Goal: Information Seeking & Learning: Learn about a topic

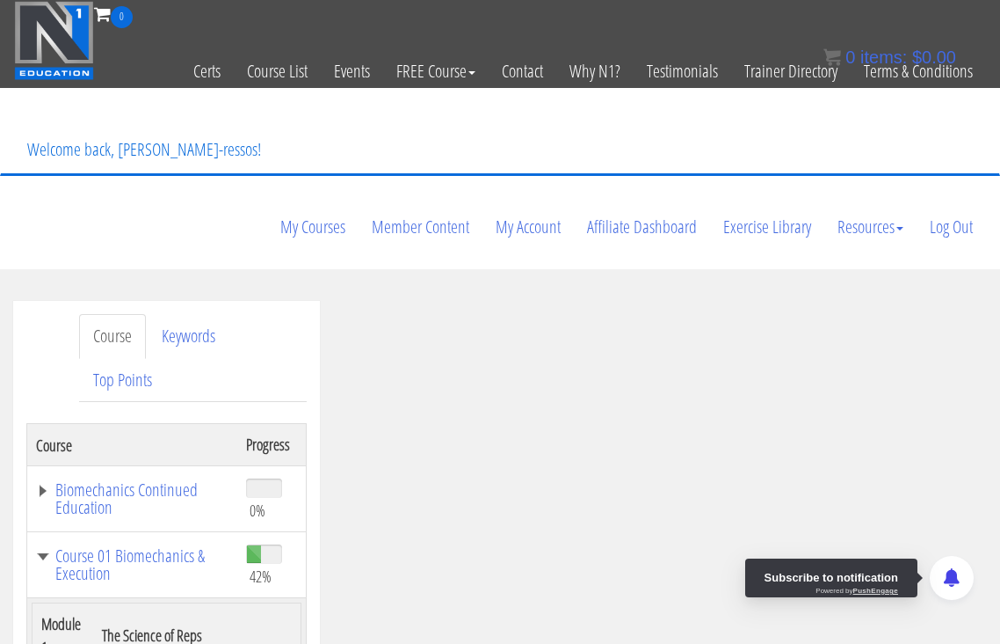
scroll to position [3462, 0]
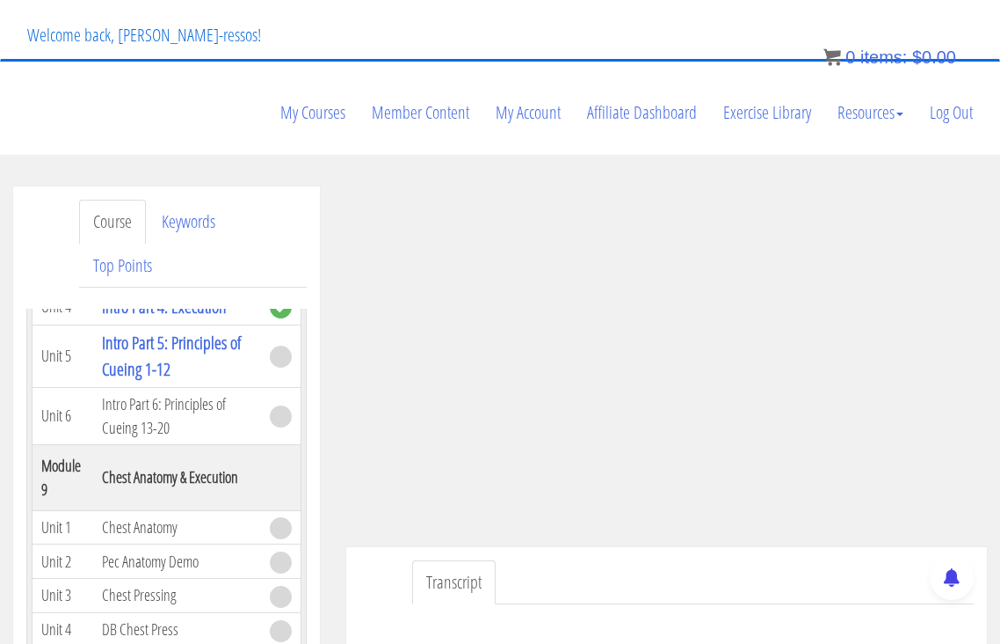
scroll to position [104, 0]
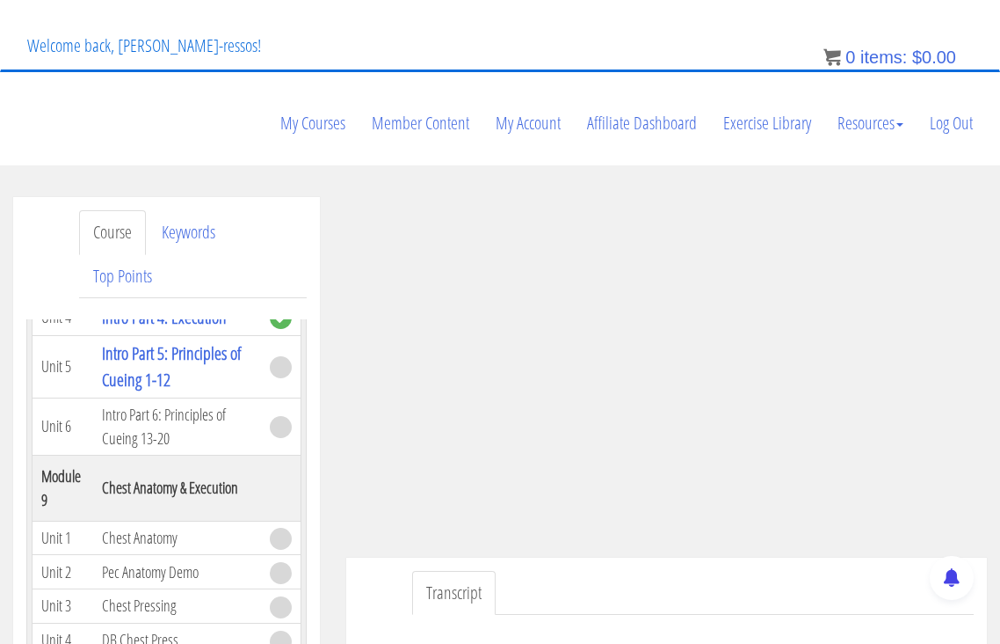
click at [867, 571] on ul "Transcript" at bounding box center [693, 593] width 562 height 45
click at [731, 571] on ul "Transcript" at bounding box center [693, 593] width 562 height 45
click at [698, 571] on ul "Transcript" at bounding box center [693, 593] width 562 height 45
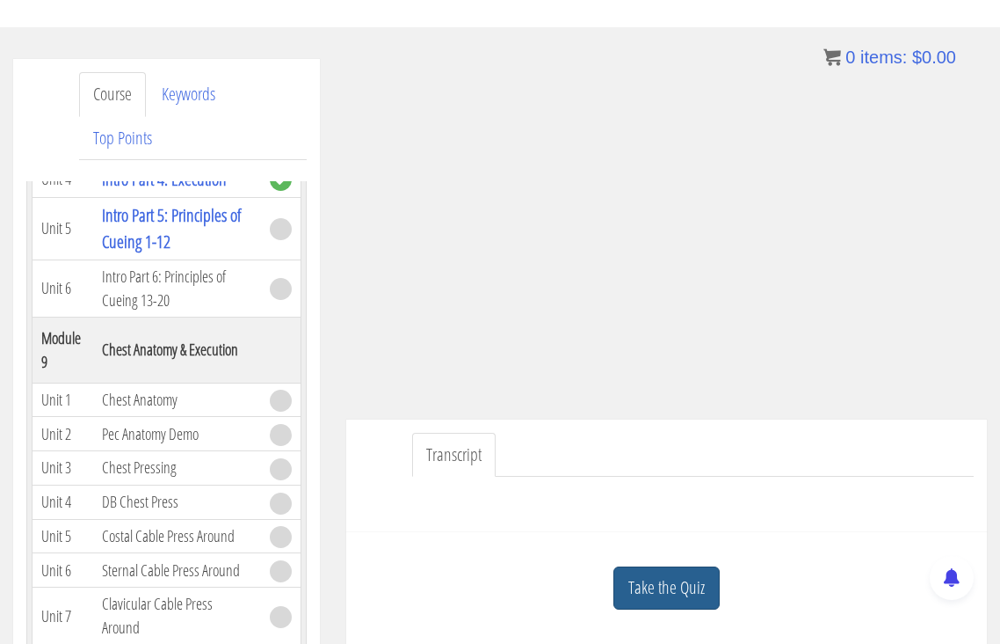
scroll to position [251, 0]
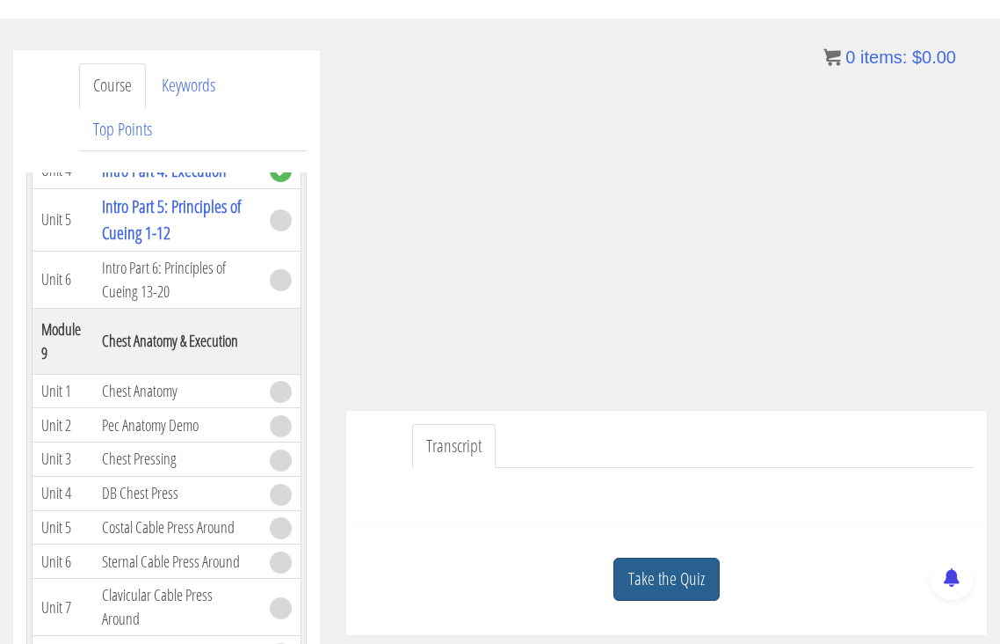
click at [682, 557] on link "Take the Quiz" at bounding box center [667, 578] width 106 height 43
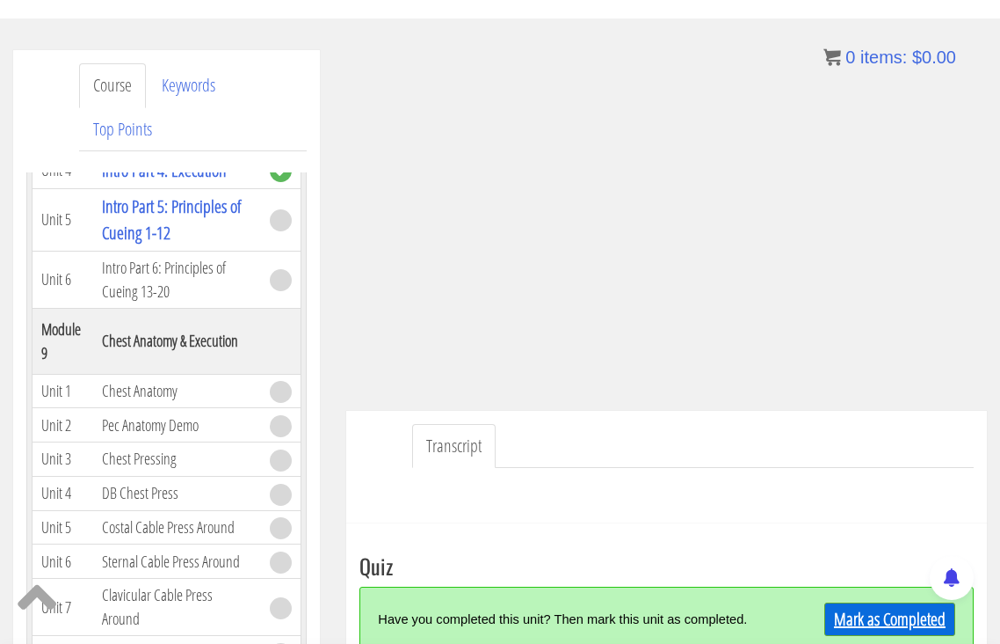
click at [915, 602] on link "Mark as Completed" at bounding box center [890, 618] width 131 height 33
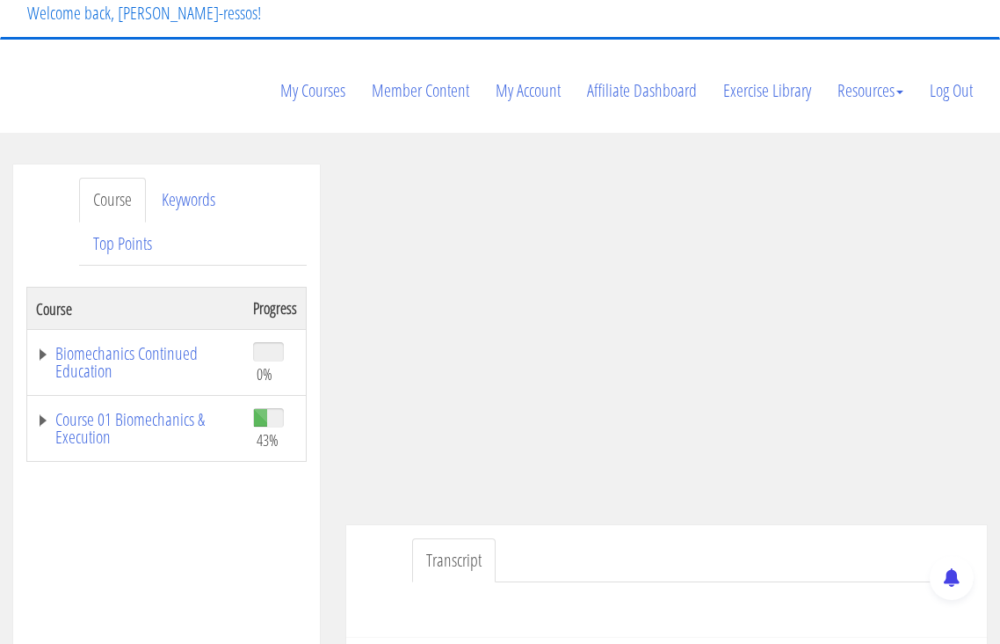
scroll to position [147, 0]
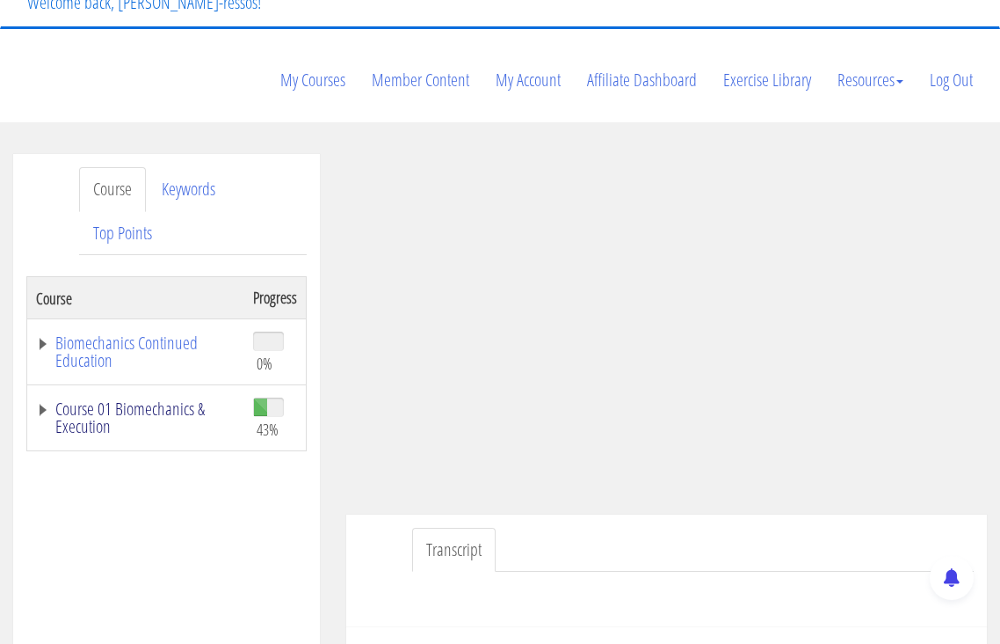
click at [188, 400] on link "Course 01 Biomechanics & Execution" at bounding box center [136, 417] width 200 height 35
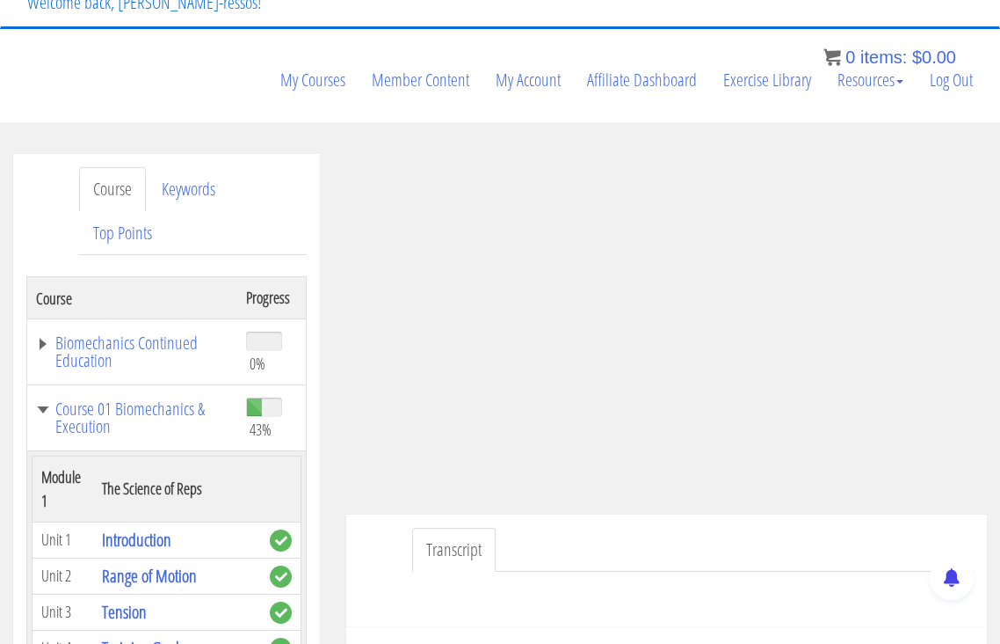
click at [745, 528] on ul "Transcript" at bounding box center [693, 550] width 562 height 45
click at [878, 528] on ul "Transcript" at bounding box center [693, 550] width 562 height 45
click at [673, 528] on ul "Transcript" at bounding box center [693, 550] width 562 height 45
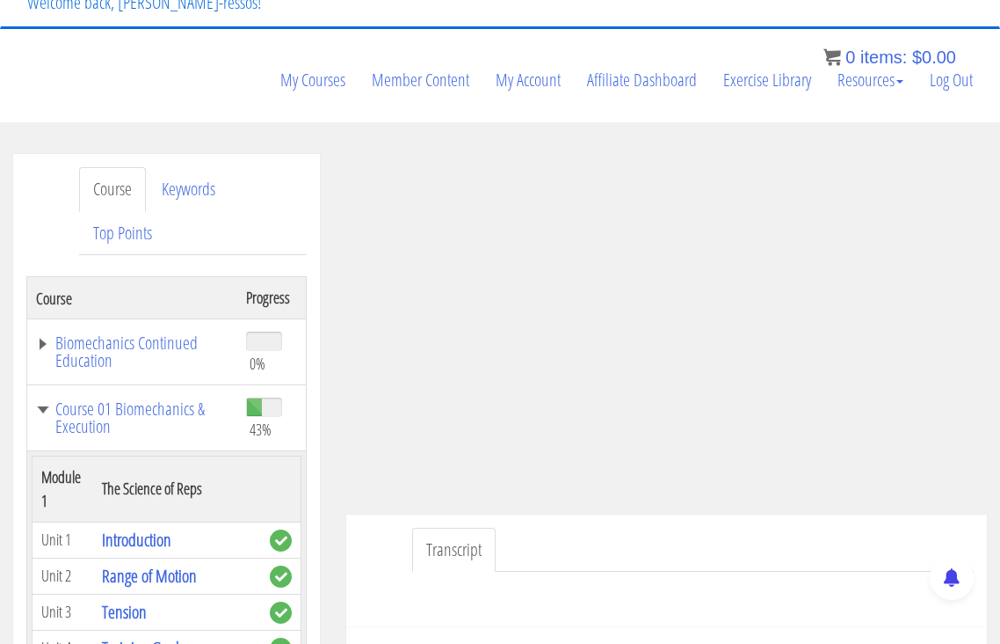
click at [673, 528] on ul "Transcript" at bounding box center [693, 550] width 562 height 45
click at [662, 528] on ul "Transcript" at bounding box center [693, 550] width 562 height 45
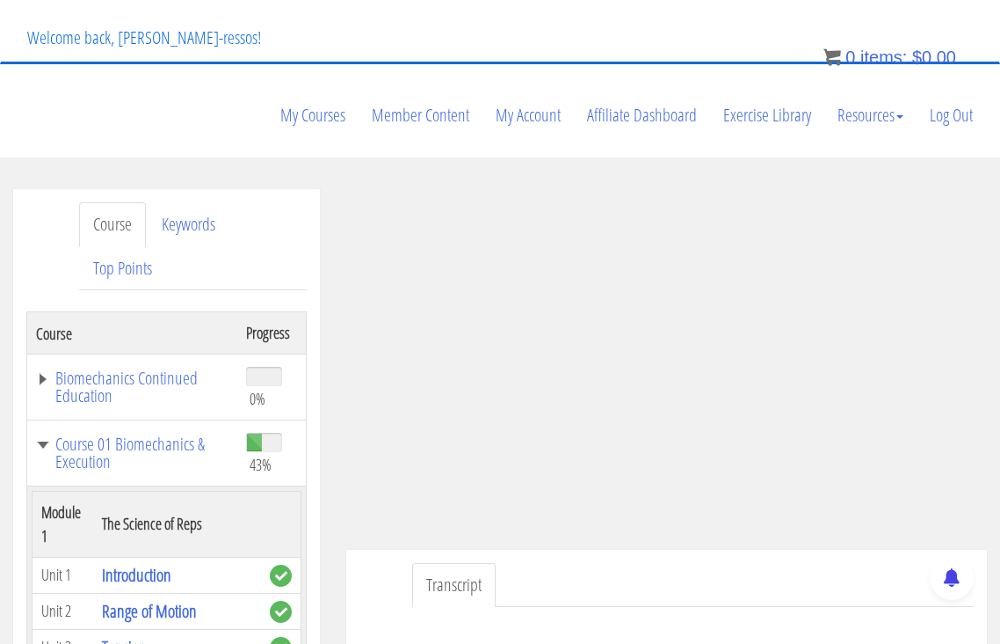
scroll to position [76, 0]
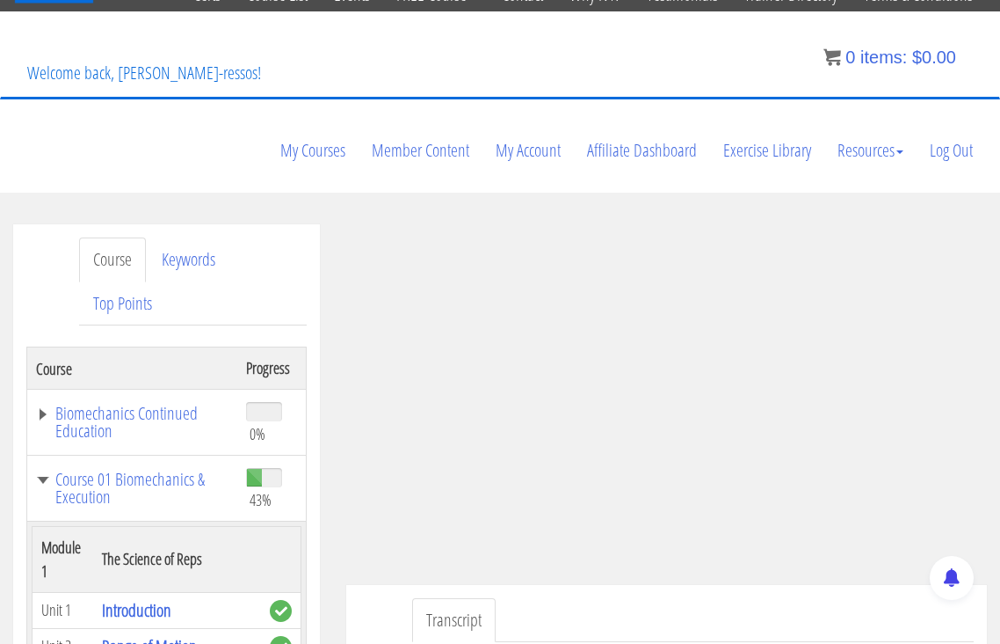
click at [168, 455] on td "Course 01 Biomechanics & Execution" at bounding box center [132, 488] width 211 height 66
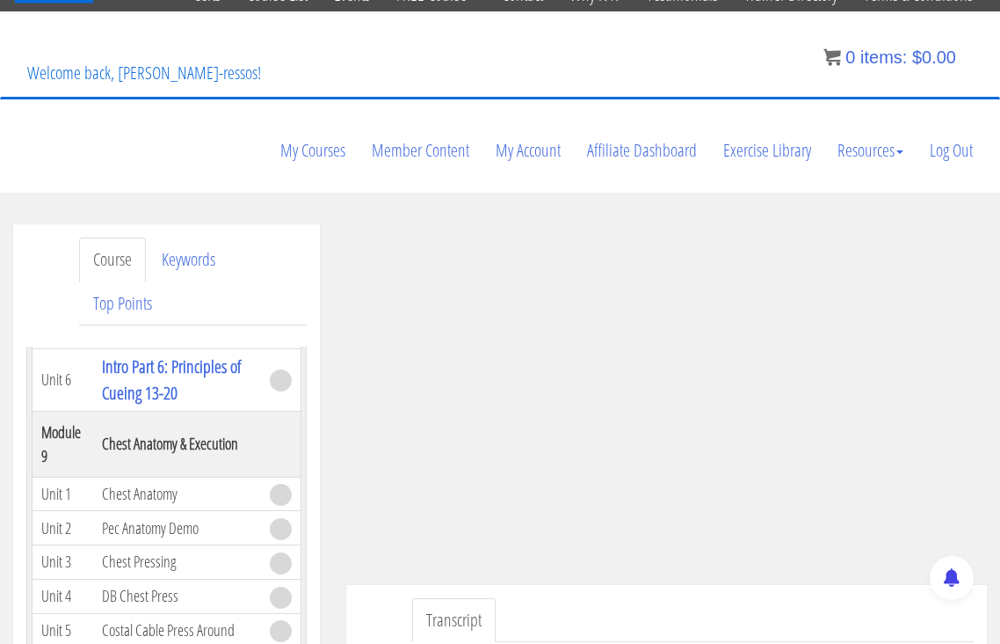
scroll to position [3639, 0]
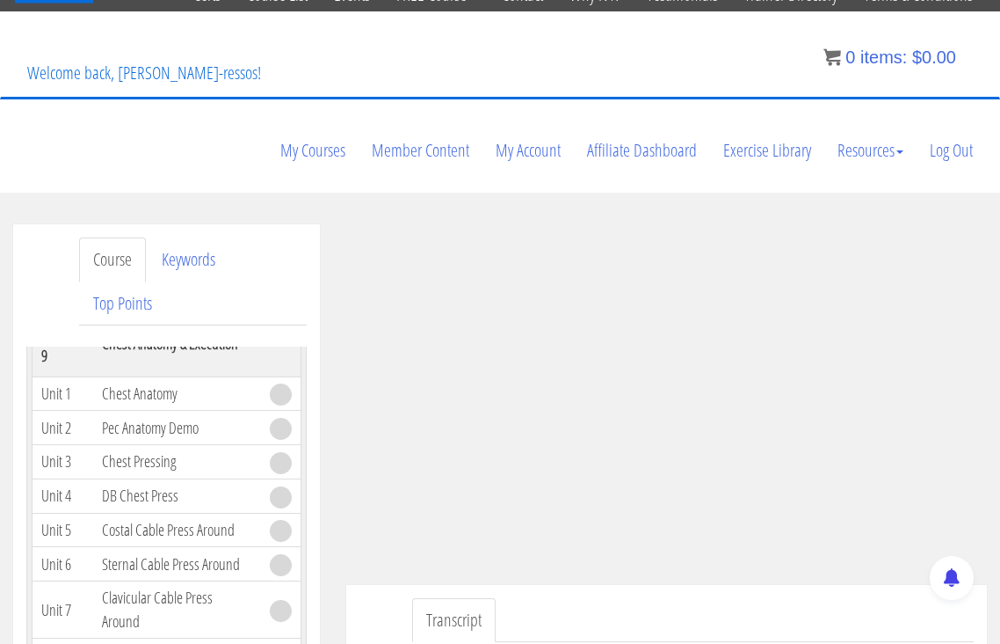
click at [666, 598] on ul "Transcript" at bounding box center [693, 620] width 562 height 45
click at [566, 598] on ul "Transcript" at bounding box center [693, 620] width 562 height 45
click at [467, 598] on link "Transcript" at bounding box center [454, 620] width 84 height 45
click at [523, 598] on ul "Transcript" at bounding box center [693, 620] width 562 height 45
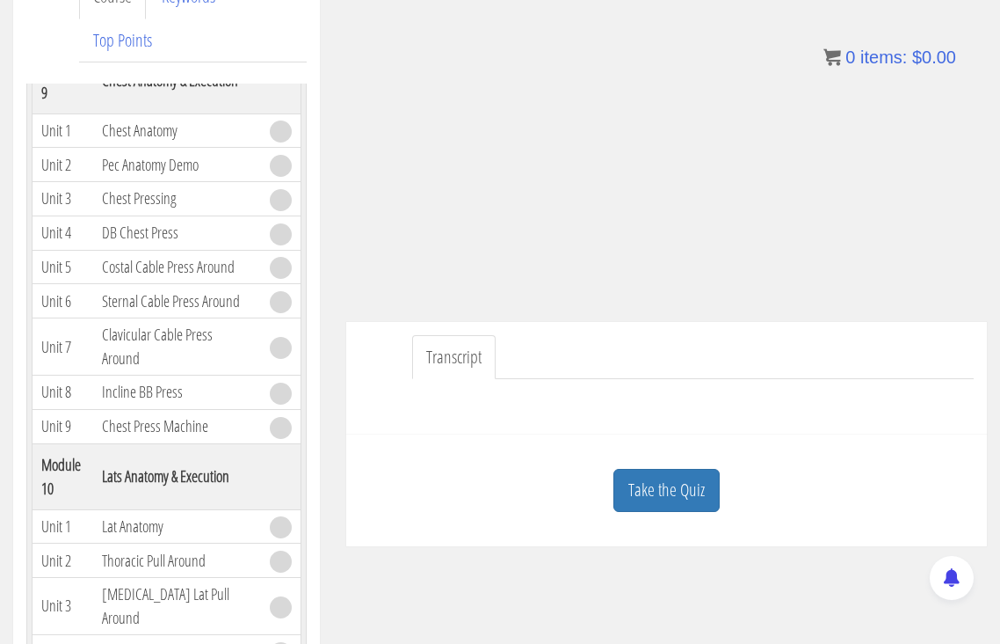
scroll to position [369, 0]
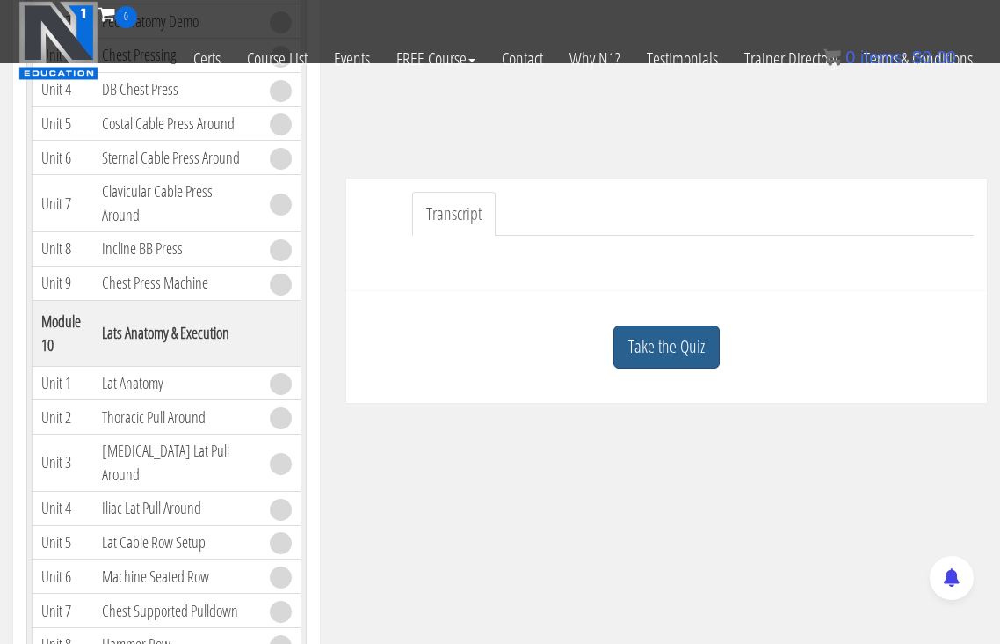
click at [692, 325] on link "Take the Quiz" at bounding box center [667, 346] width 106 height 43
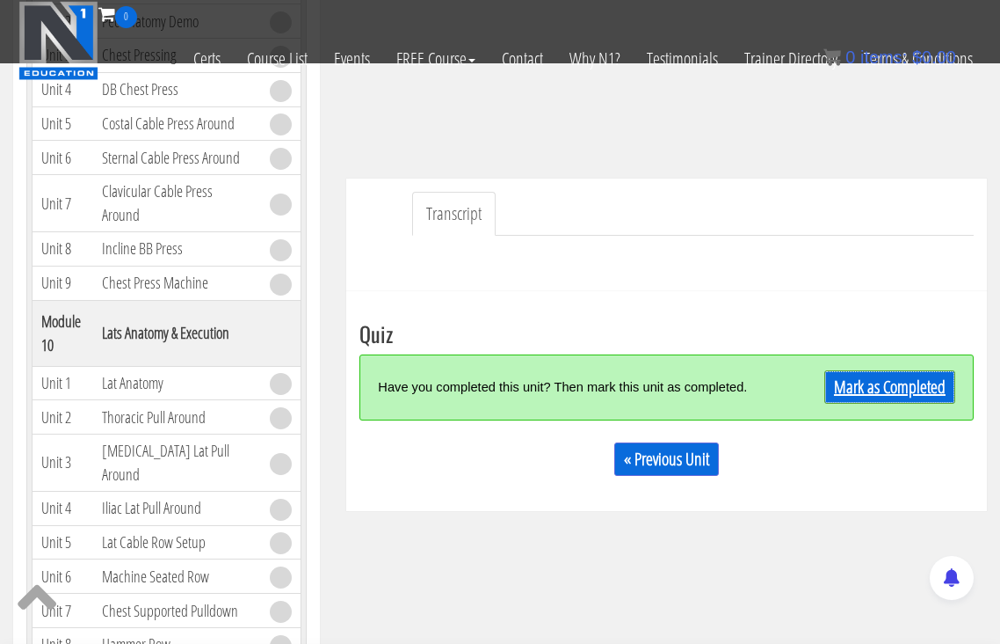
click at [843, 370] on link "Mark as Completed" at bounding box center [890, 386] width 131 height 33
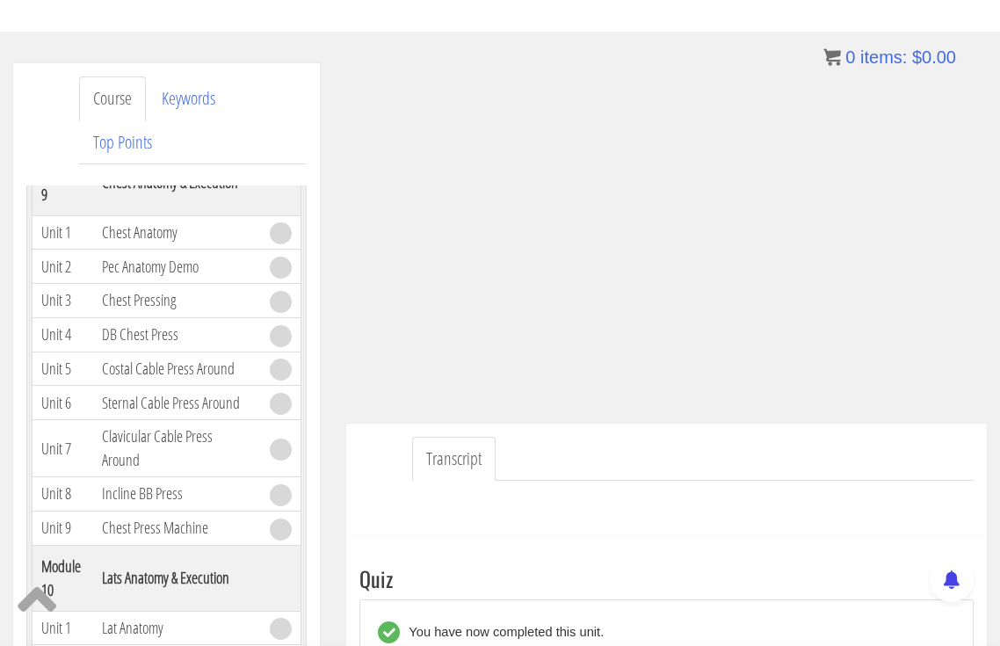
scroll to position [248, 0]
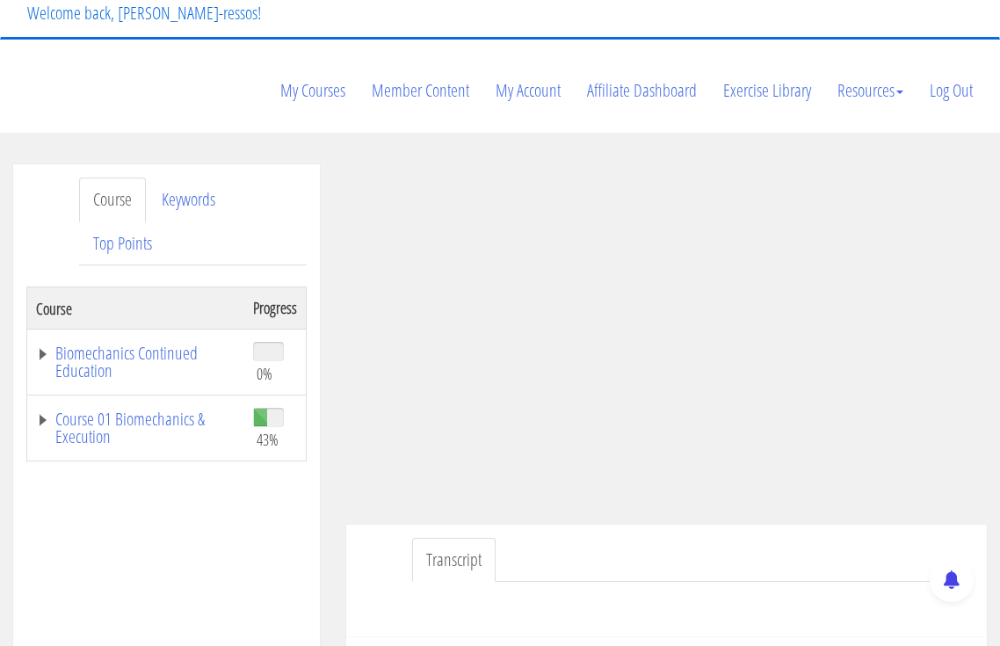
scroll to position [147, 0]
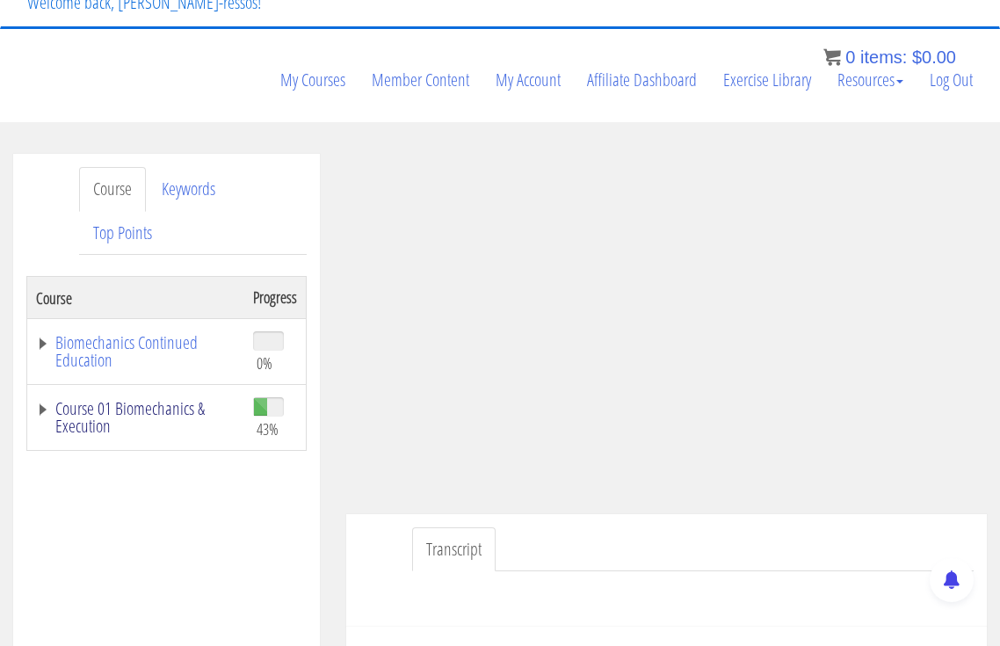
click at [182, 400] on link "Course 01 Biomechanics & Execution" at bounding box center [136, 417] width 200 height 35
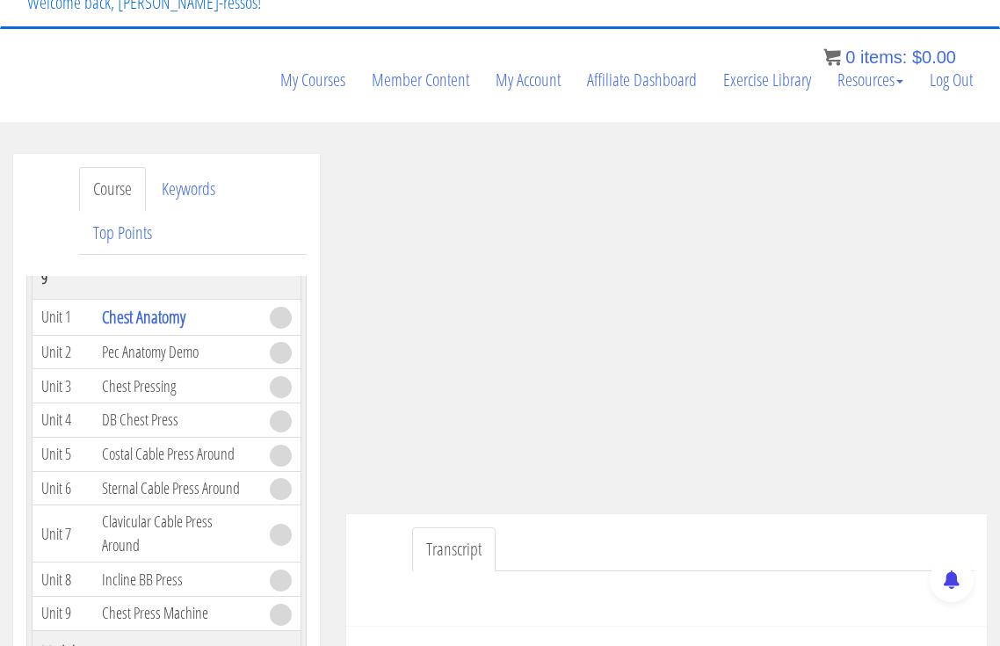
scroll to position [3663, 0]
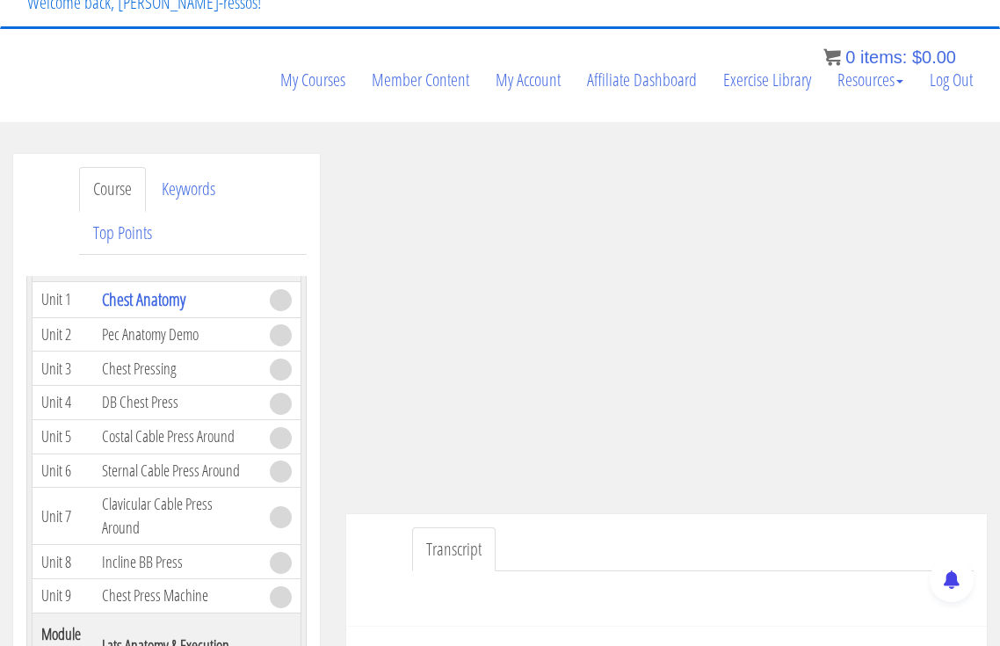
click at [662, 528] on ul "Transcript" at bounding box center [693, 550] width 562 height 45
